Goal: Information Seeking & Learning: Learn about a topic

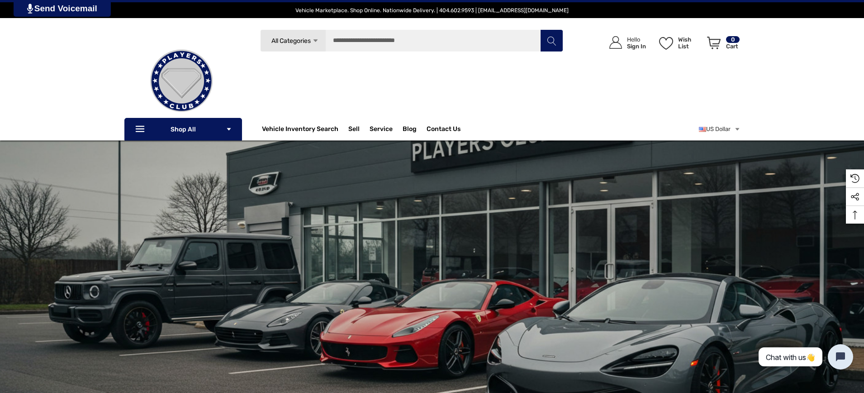
click at [432, 10] on span "Vehicle Marketplace. Shop Online. Nationwide Delivery. | 404.602.9593 | [EMAIL_…" at bounding box center [431, 10] width 273 height 6
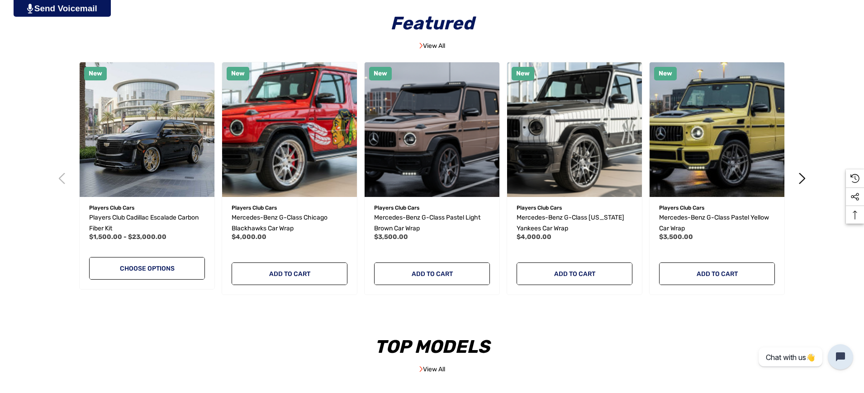
scroll to position [0, 1133]
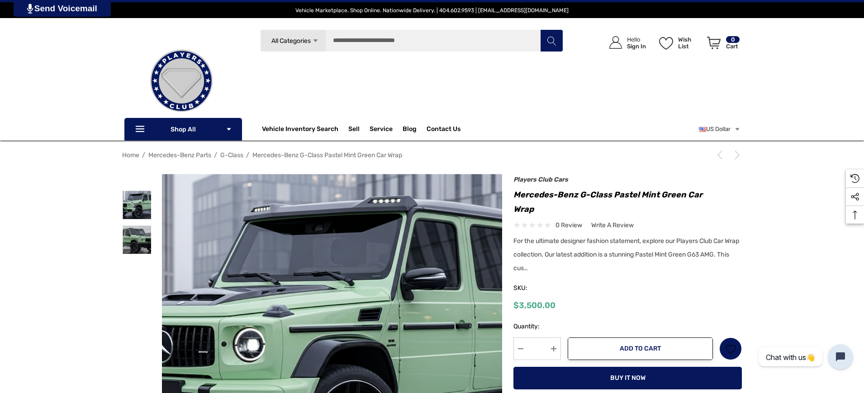
click at [321, 151] on span "Mercedes-Benz G-Class Pastel Mint Green Car Wrap" at bounding box center [327, 155] width 150 height 8
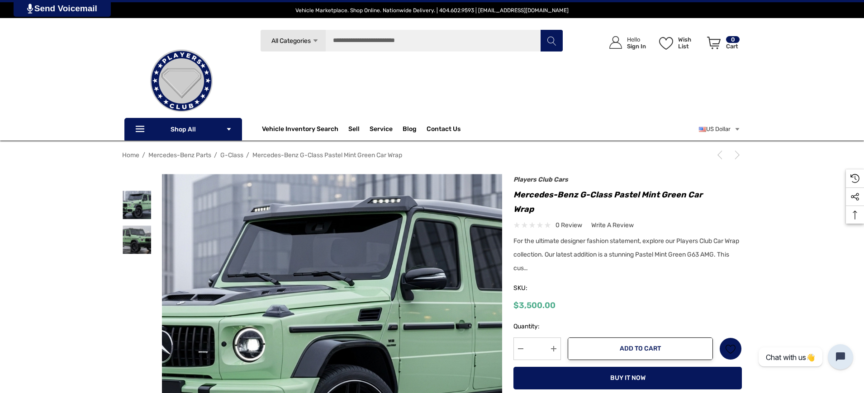
click at [321, 151] on span "Mercedes-Benz G-Class Pastel Mint Green Car Wrap" at bounding box center [327, 155] width 150 height 8
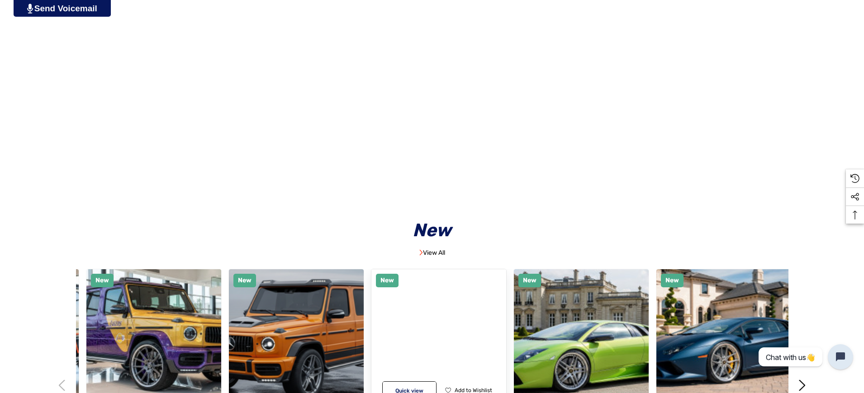
scroll to position [2942, 0]
